Goal: Communication & Community: Answer question/provide support

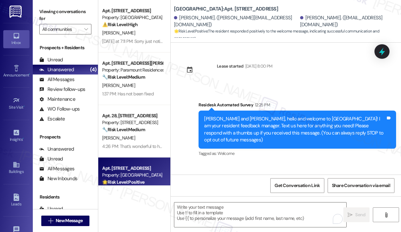
scroll to position [145, 0]
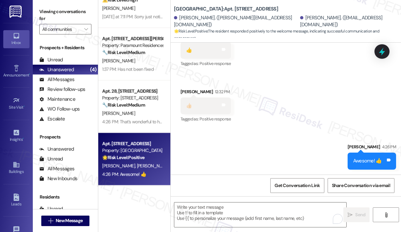
click at [261, 135] on div "Sent via SMS [PERSON_NAME] 4:26 PM Awesome! 👍 Tags and notes" at bounding box center [286, 151] width 230 height 46
click at [333, 132] on div "Sent via SMS [PERSON_NAME] 4:26 PM Awesome! 👍 Tags and notes" at bounding box center [286, 151] width 230 height 46
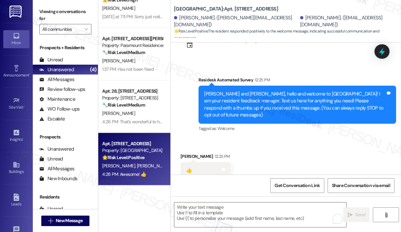
scroll to position [14, 0]
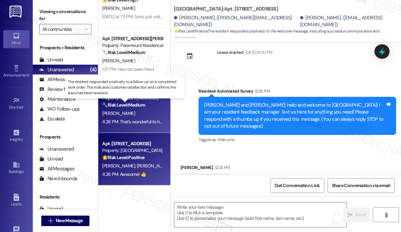
click at [108, 103] on strong "🔧 Risk Level: Medium" at bounding box center [123, 105] width 43 height 6
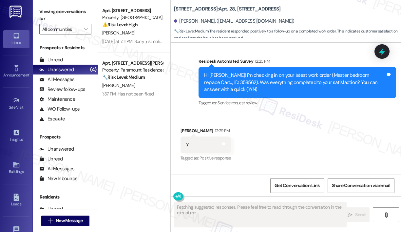
scroll to position [0, 0]
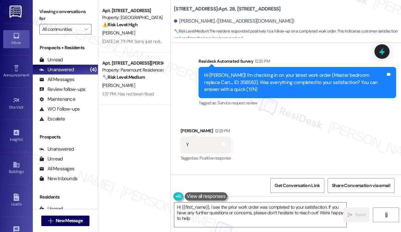
type textarea "Hi {{first_name}}, I see the prior work order was completed to your satisfactio…"
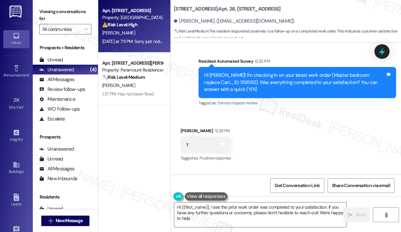
click at [146, 35] on div "[PERSON_NAME]" at bounding box center [133, 33] width 62 height 8
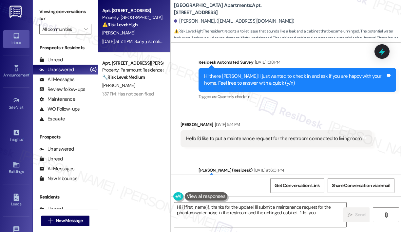
scroll to position [2185, 0]
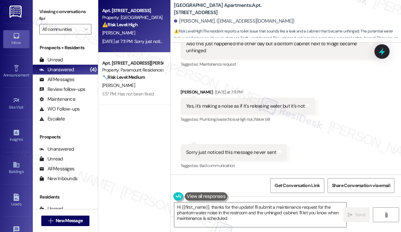
type textarea "Hi {{first_name}}, thanks for the update! I'll submit a maintenance request for…"
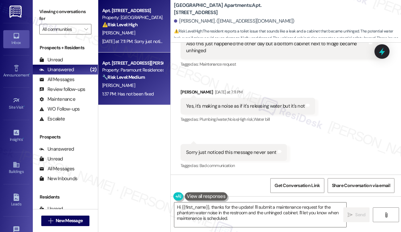
click at [134, 77] on strong "🔧 Risk Level: Medium" at bounding box center [123, 77] width 43 height 6
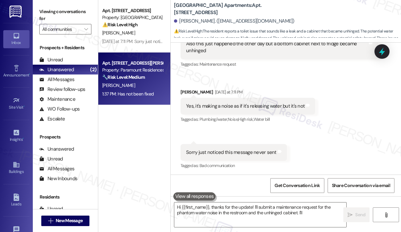
type textarea "Hi {{first_name}}, thanks for the update! I'll submit a maintenance request for…"
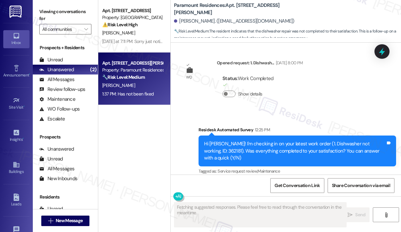
scroll to position [2547, 0]
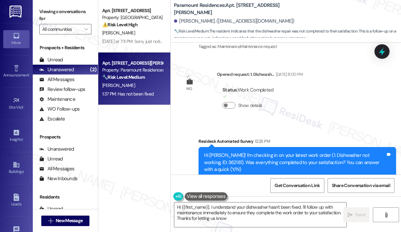
type textarea "Hi {{first_name}}, I understand your dishwasher hasn't been fixed. I'll follow …"
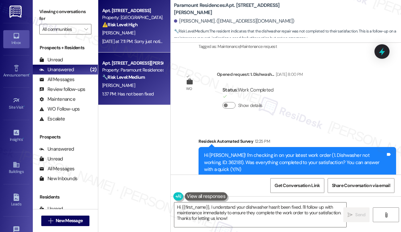
click at [124, 29] on div "[PERSON_NAME]" at bounding box center [133, 33] width 62 height 8
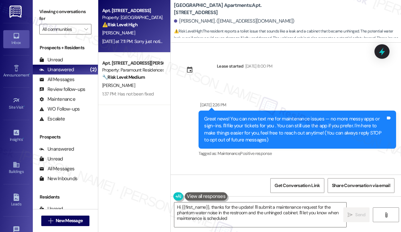
type textarea "Hi {{first_name}}, thanks for the update! I'll submit a maintenance request for…"
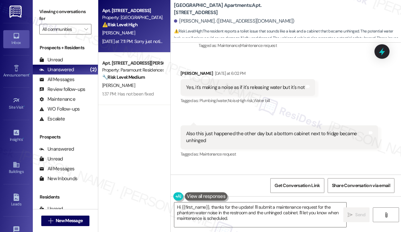
scroll to position [2185, 0]
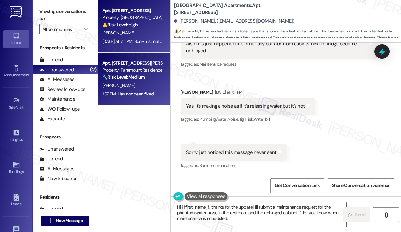
click at [140, 83] on div "[PERSON_NAME]" at bounding box center [133, 85] width 62 height 8
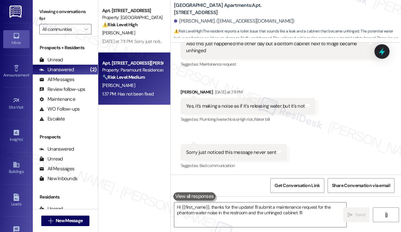
type textarea "Hi {{first_name}}, thanks for the update! I'll submit a maintenance request for…"
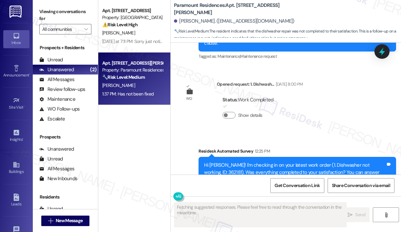
scroll to position [2645, 0]
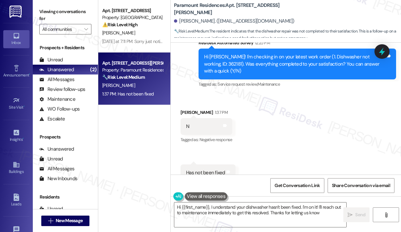
type textarea "Hi {{first_name}}, I understand your dishwasher hasn't been fixed. I'm on it! I…"
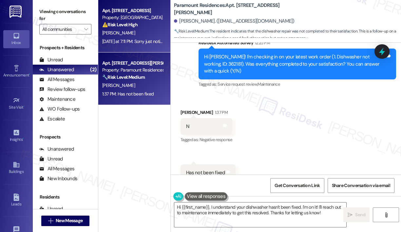
click at [151, 34] on div "[PERSON_NAME]" at bounding box center [133, 33] width 62 height 8
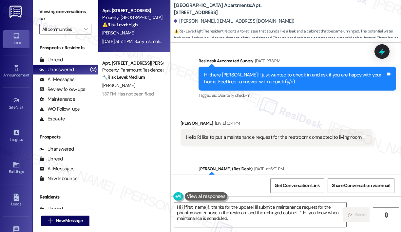
scroll to position [1923, 0]
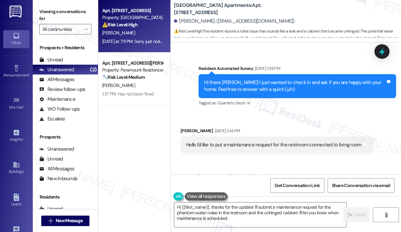
click at [320, 120] on div "Received via SMS [PERSON_NAME] [DATE] 5:14 PM Hello I'd like to put a maintenan…" at bounding box center [286, 135] width 230 height 46
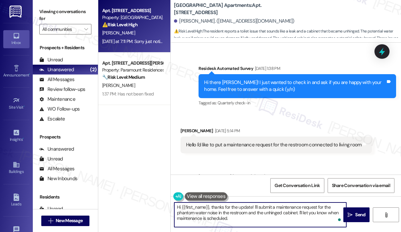
drag, startPoint x: 299, startPoint y: 212, endPoint x: 302, endPoint y: 225, distance: 13.0
click at [302, 225] on textarea "Hi {{first_name}}, thanks for the update! I'll submit a maintenance request for…" at bounding box center [260, 214] width 172 height 25
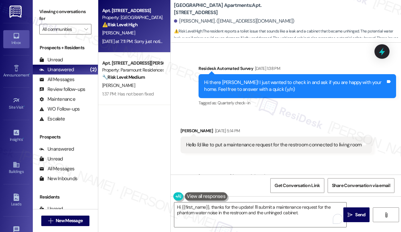
click at [218, 160] on div "Sent via SMS [PERSON_NAME] (ResiDesk) [DATE] at 6:01 PM Hi [PERSON_NAME]! Thank…" at bounding box center [286, 192] width 230 height 69
click at [309, 212] on textarea "Hi {{first_name}}, thanks for the update! I'll submit a maintenance request for…" at bounding box center [260, 214] width 172 height 25
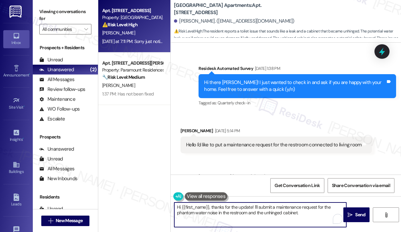
paste textarea "Do we have your permission to enter during your absence to address this issue? …"
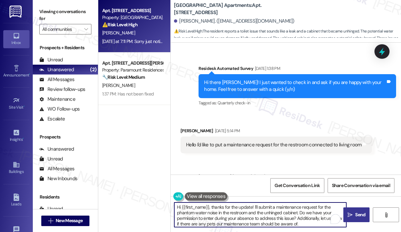
type textarea "Hi {{first_name}}, thanks for the update! I'll submit a maintenance request for…"
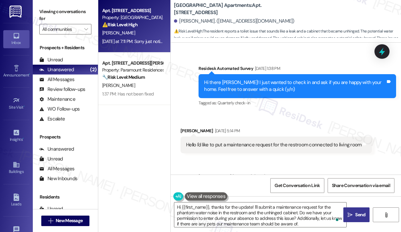
click at [358, 215] on span "Send" at bounding box center [360, 214] width 10 height 7
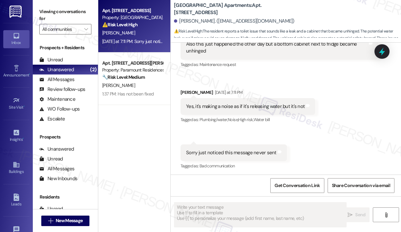
scroll to position [2185, 0]
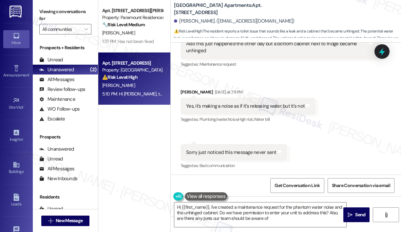
type textarea "Hi {{first_name}}, I've created a maintenance request for the phantom water noi…"
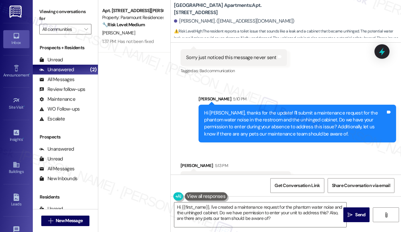
scroll to position [2298, 0]
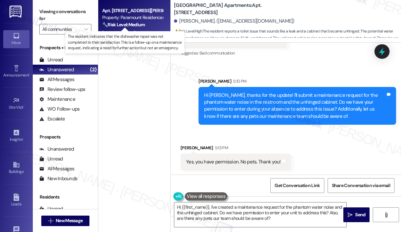
click at [114, 25] on strong "🔧 Risk Level: Medium" at bounding box center [123, 25] width 43 height 6
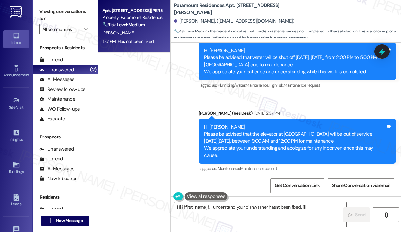
scroll to position [2416, 0]
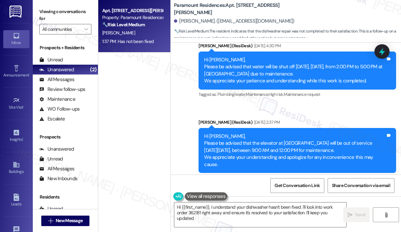
type textarea "Hi {{first_name}}, I understand your dishwasher hasn't been fixed. I'll look in…"
click at [148, 25] on div "🔧 Risk Level: Medium The resident indicates that the dishwasher repair was not …" at bounding box center [132, 24] width 61 height 7
